Goal: Task Accomplishment & Management: Use online tool/utility

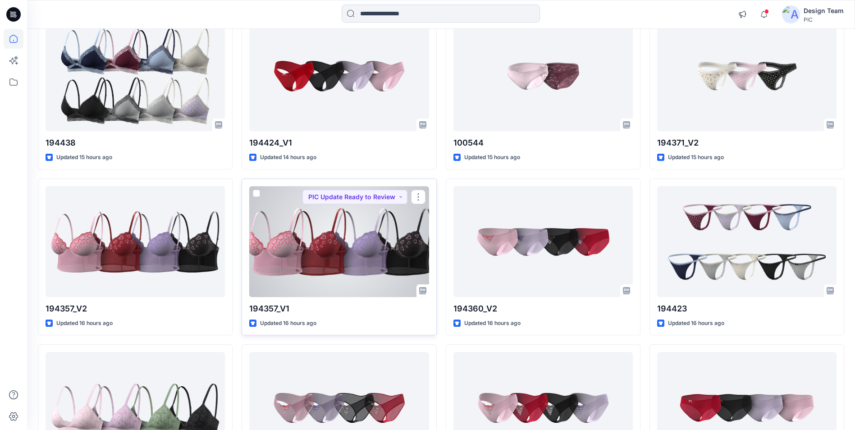
scroll to position [770, 0]
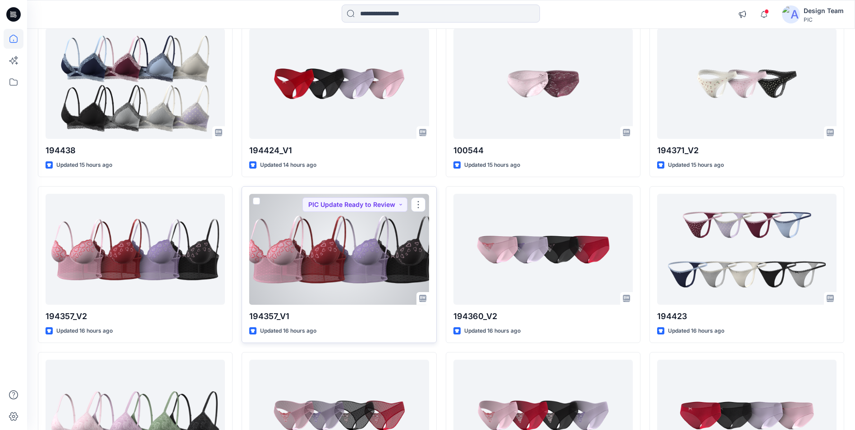
click at [371, 222] on div at bounding box center [338, 249] width 179 height 110
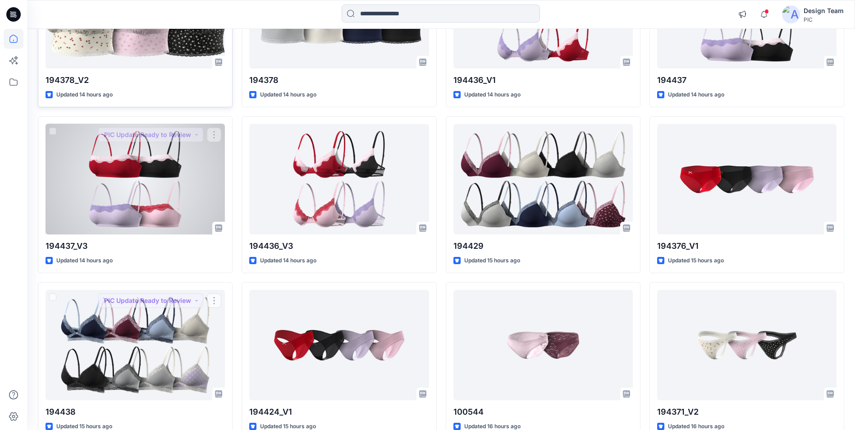
scroll to position [414, 0]
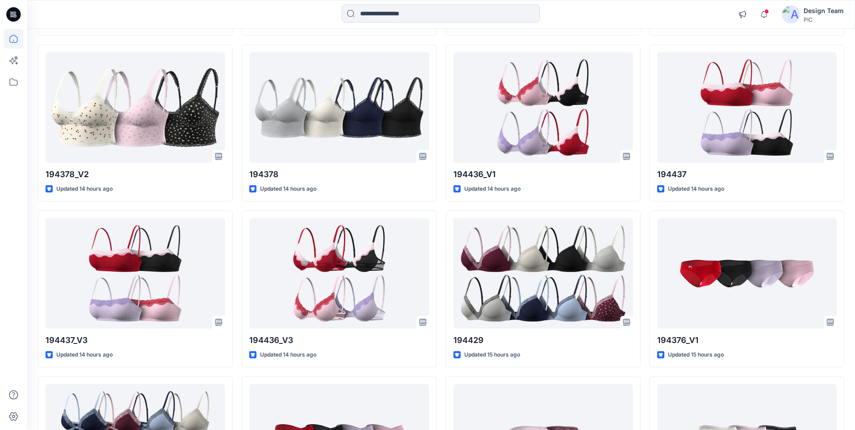
click at [16, 18] on icon at bounding box center [13, 14] width 14 height 14
click at [15, 16] on icon at bounding box center [15, 16] width 3 height 0
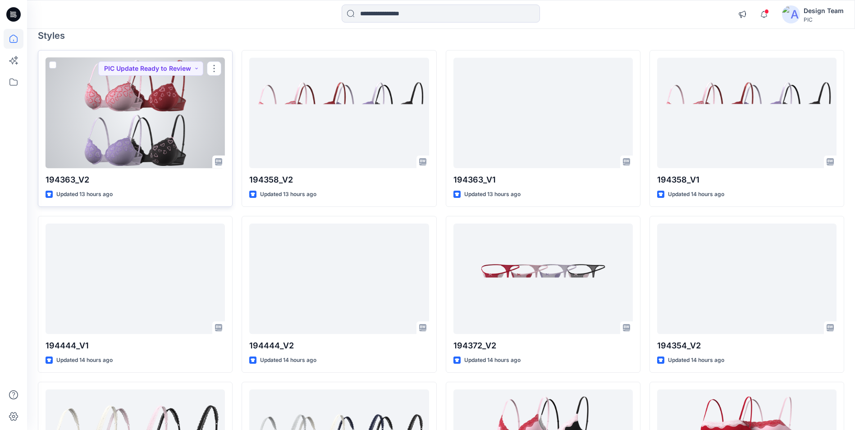
scroll to position [0, 0]
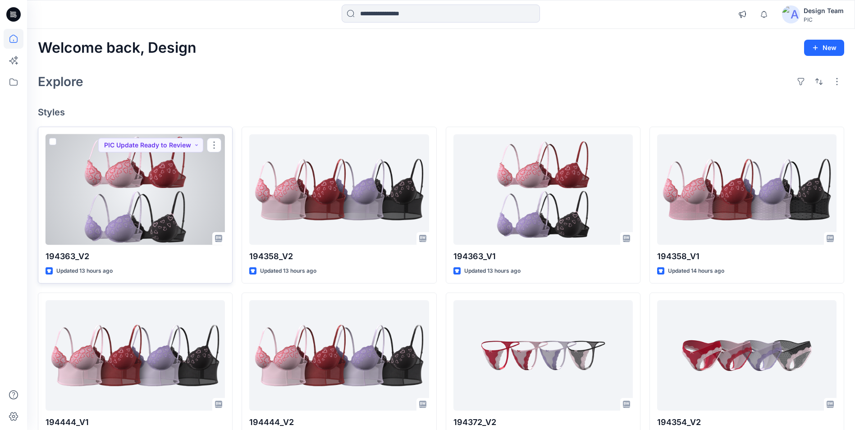
click at [179, 171] on div at bounding box center [135, 189] width 179 height 110
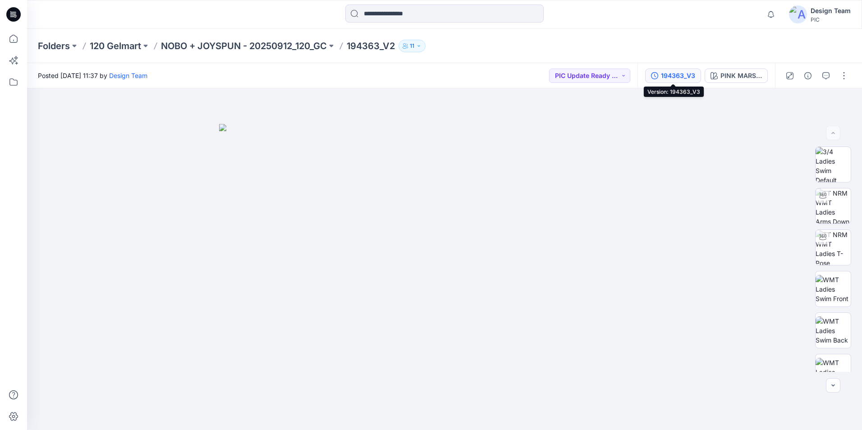
click at [675, 77] on div "194363_V3" at bounding box center [678, 76] width 34 height 10
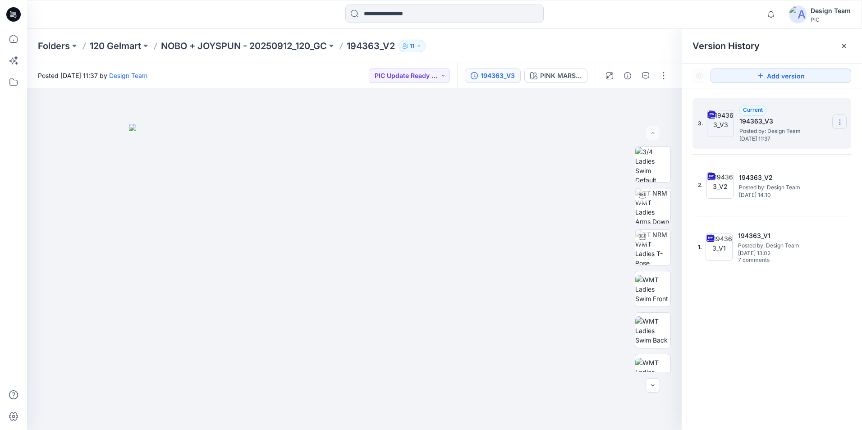
click at [834, 123] on section at bounding box center [839, 122] width 14 height 14
click at [790, 139] on span "Download Source BW File" at bounding box center [794, 139] width 76 height 11
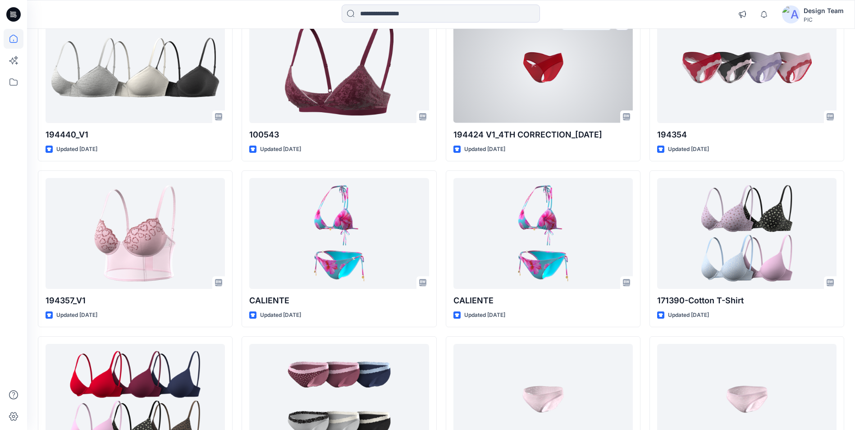
scroll to position [3892, 0]
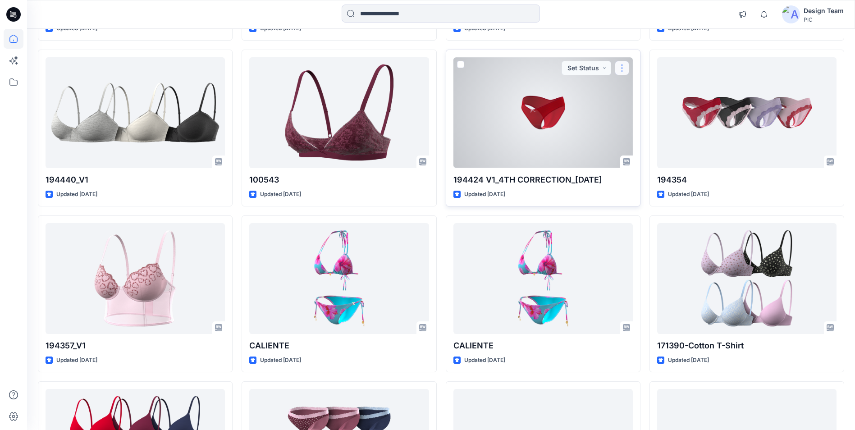
click at [622, 70] on button "button" at bounding box center [622, 68] width 14 height 14
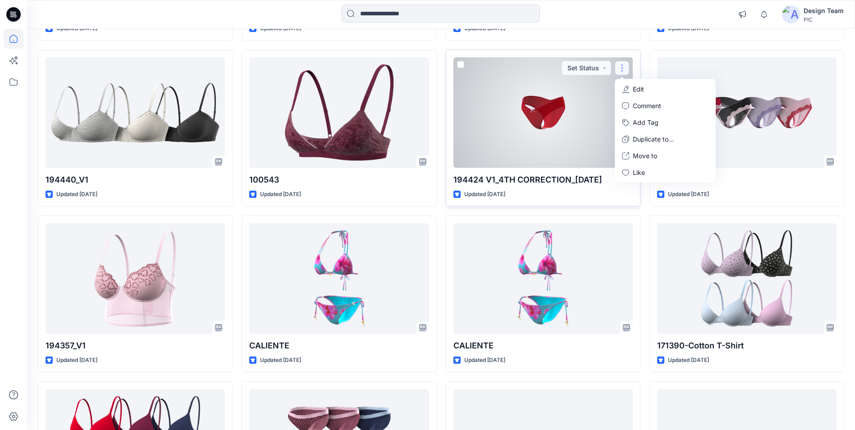
click at [628, 89] on icon "button" at bounding box center [625, 89] width 7 height 7
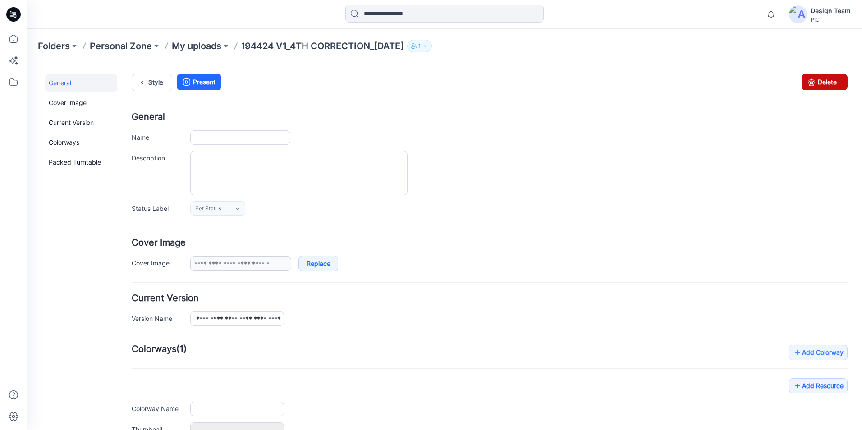
click at [809, 81] on icon at bounding box center [811, 82] width 13 height 16
type input "**********"
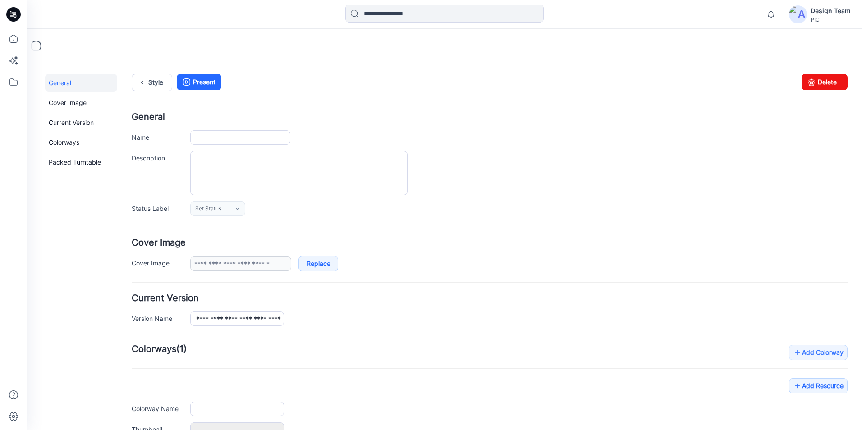
type input "**********"
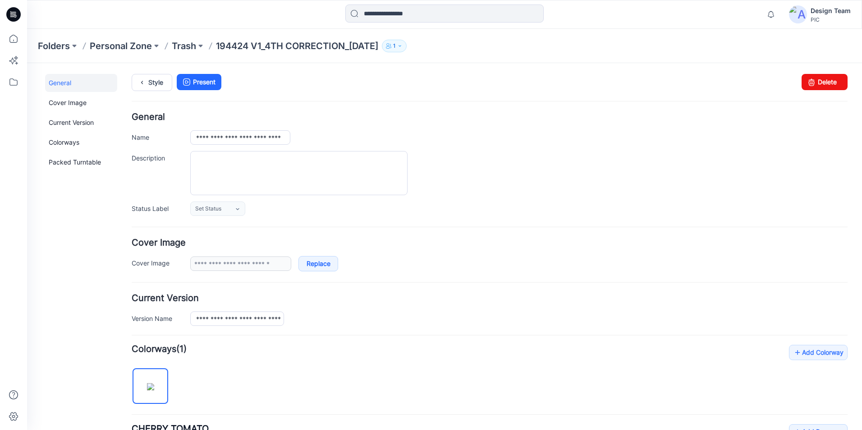
click at [12, 18] on icon at bounding box center [13, 14] width 14 height 14
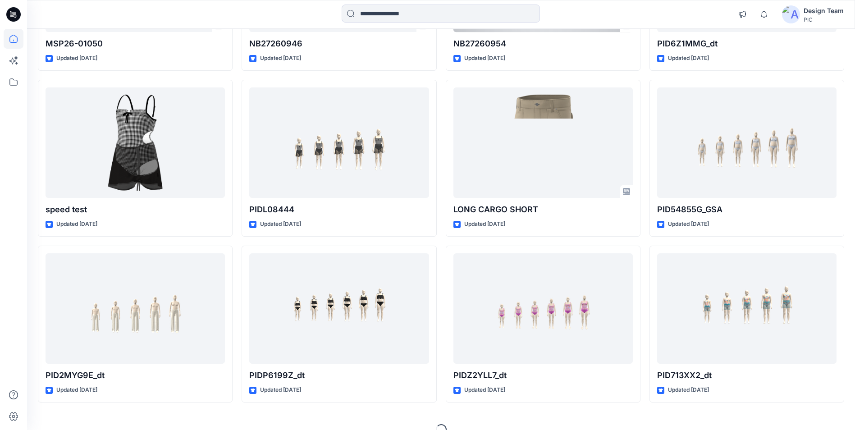
scroll to position [6698, 0]
